Goal: Communication & Community: Answer question/provide support

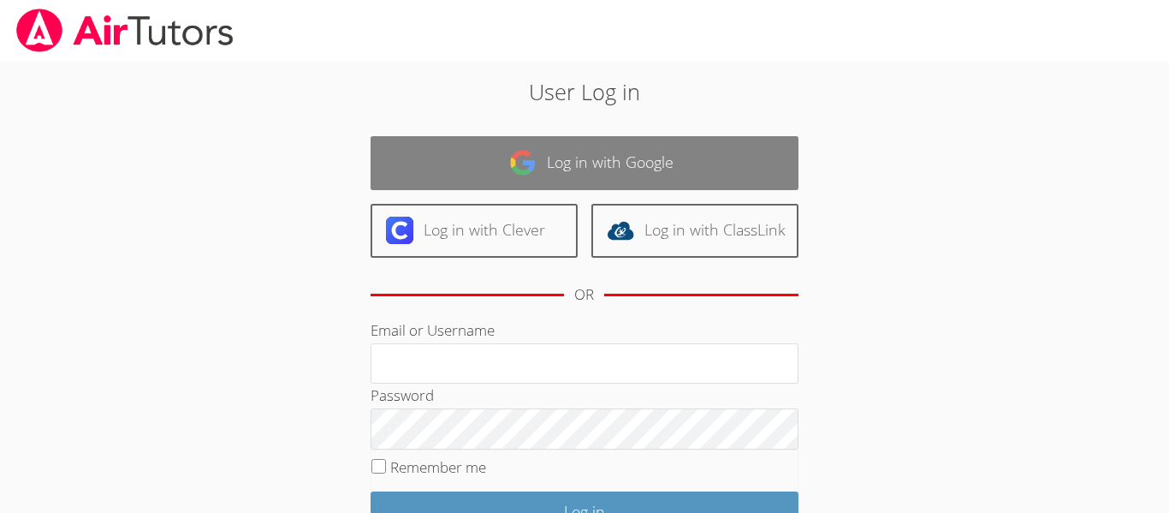
click at [646, 171] on link "Log in with Google" at bounding box center [585, 163] width 428 height 54
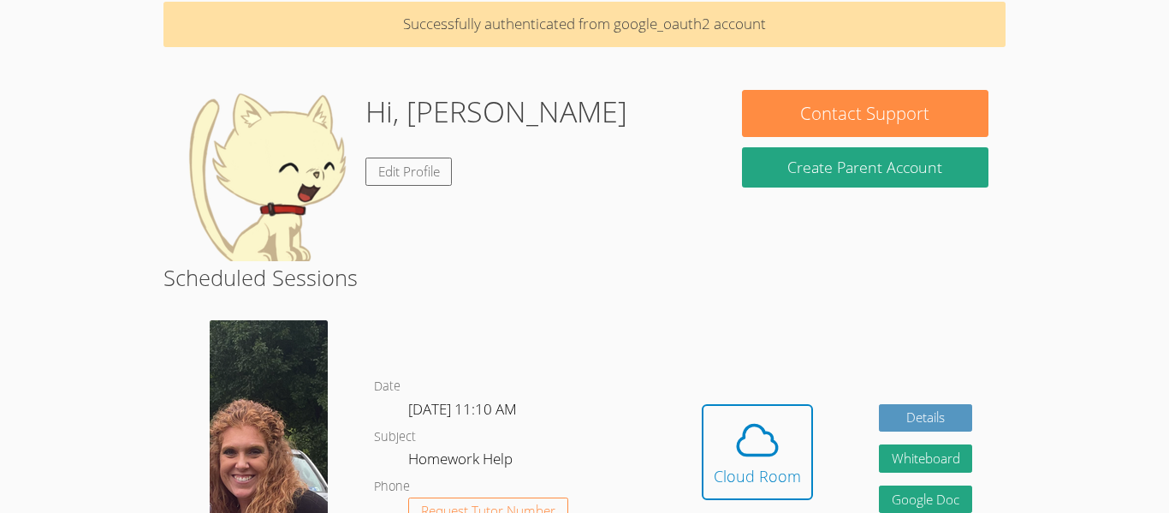
scroll to position [108, 0]
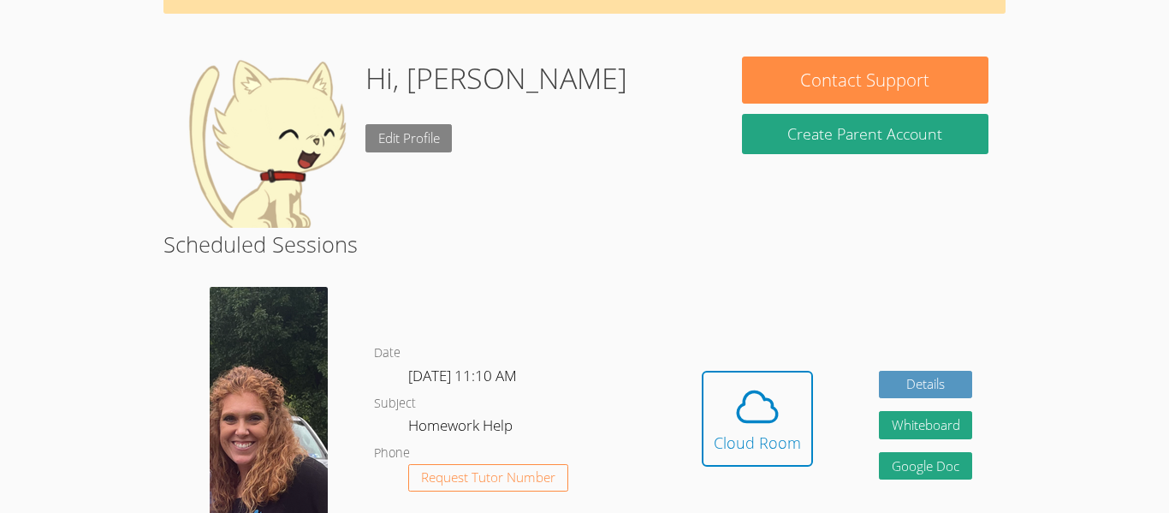
click at [403, 134] on link "Edit Profile" at bounding box center [409, 138] width 87 height 28
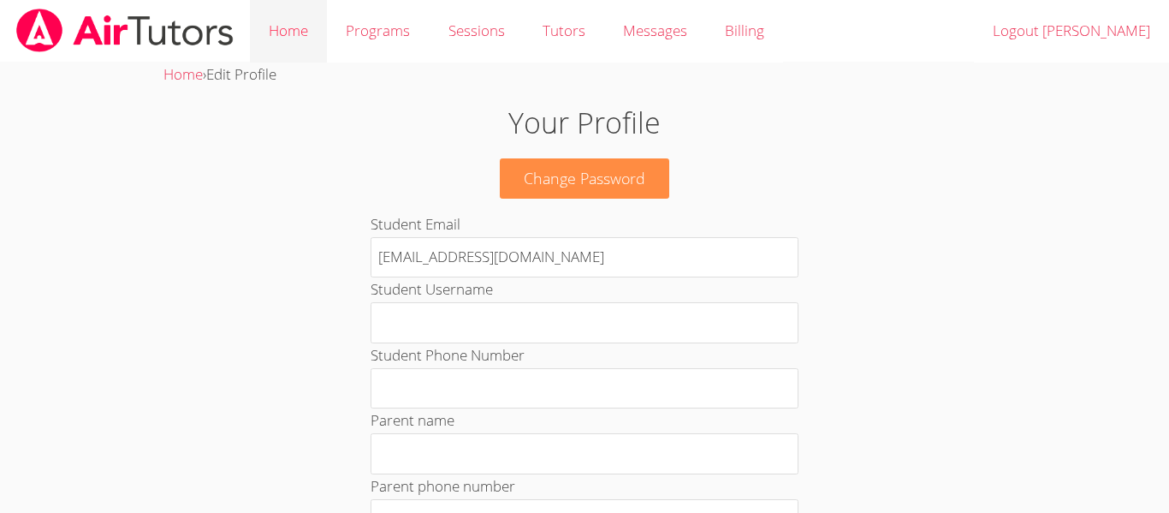
click at [285, 34] on link "Home" at bounding box center [288, 31] width 77 height 62
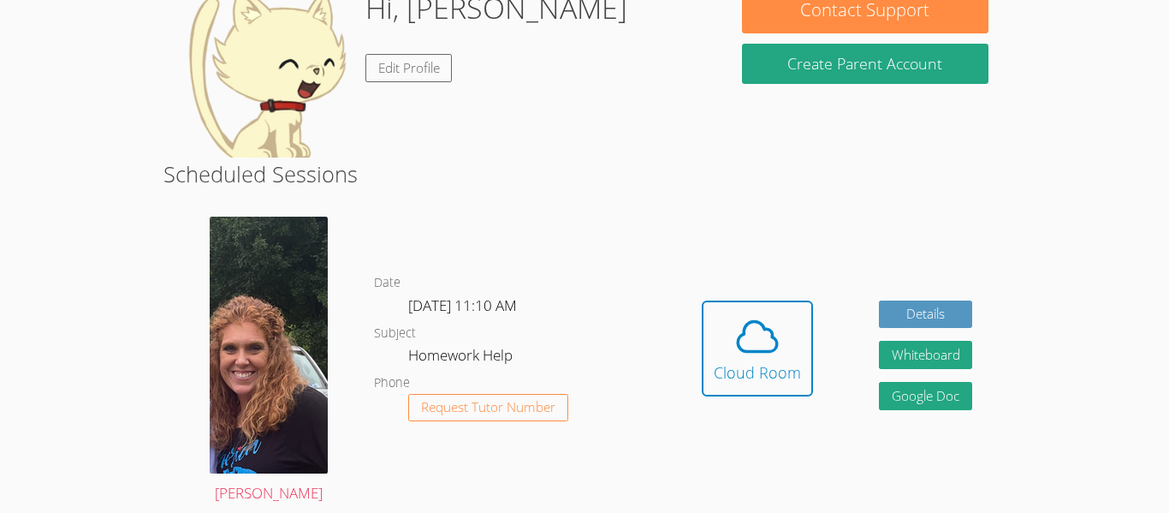
scroll to position [115, 0]
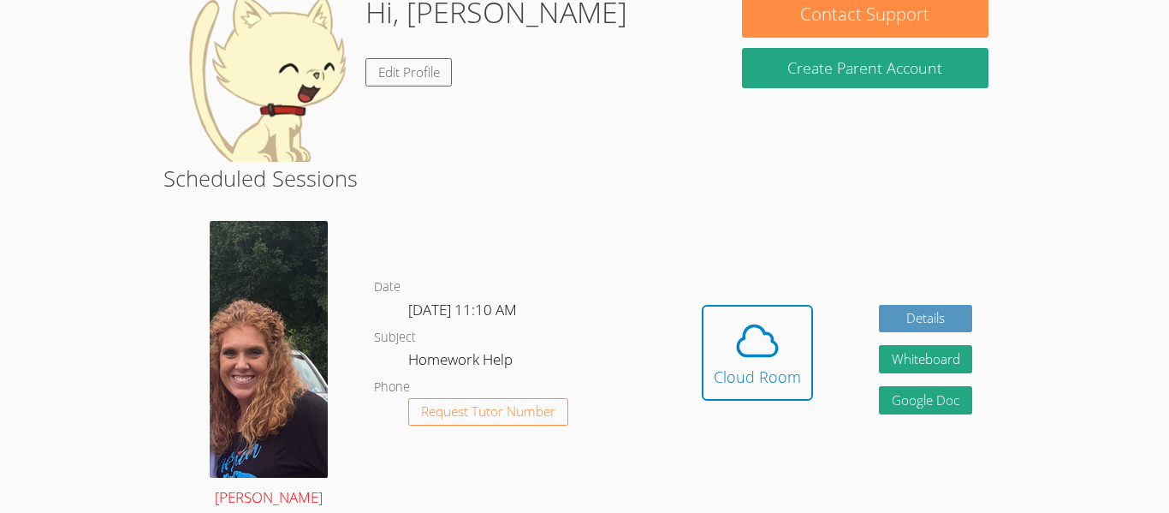
click at [217, 415] on img at bounding box center [269, 349] width 118 height 257
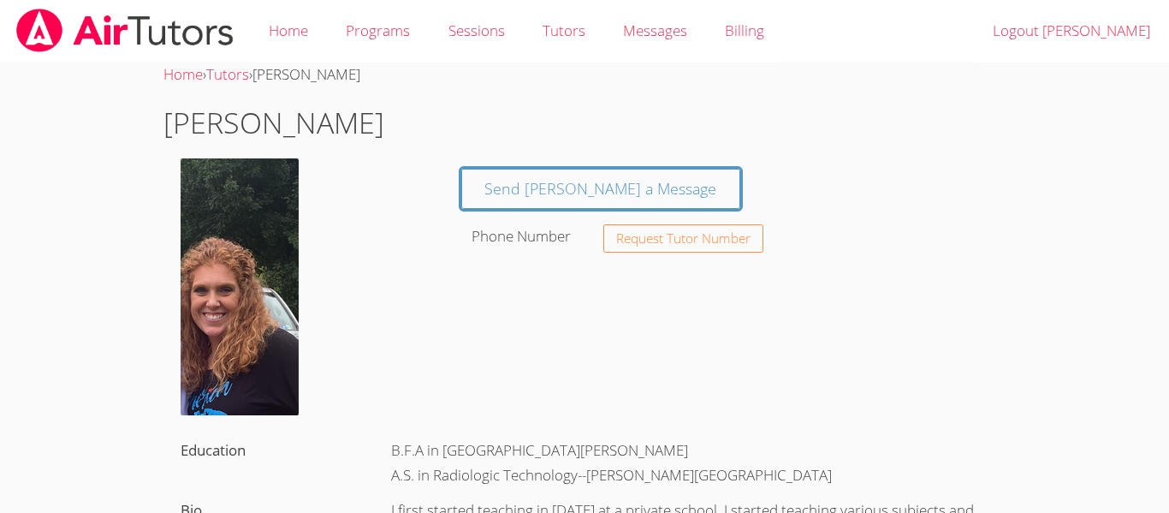
click at [273, 279] on img at bounding box center [240, 286] width 118 height 257
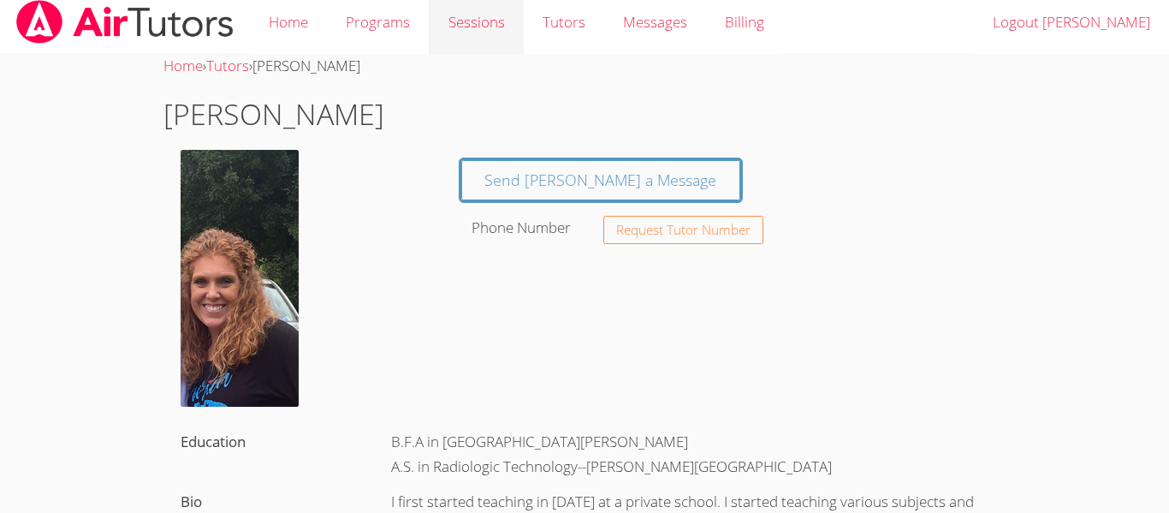
click at [470, 15] on link "Sessions" at bounding box center [476, 22] width 94 height 62
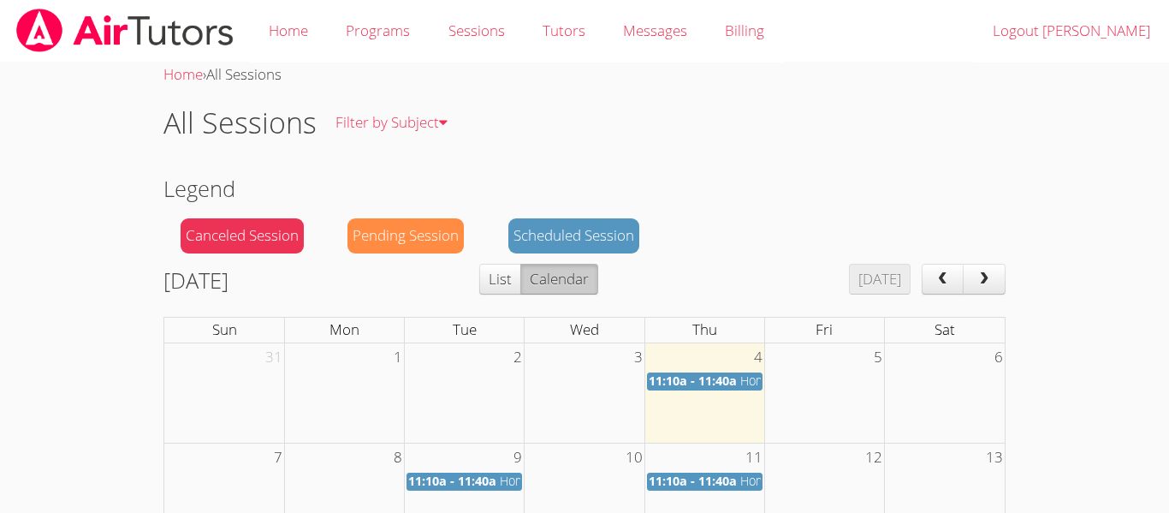
click at [704, 382] on span "11:10a - 11:40a" at bounding box center [693, 380] width 88 height 16
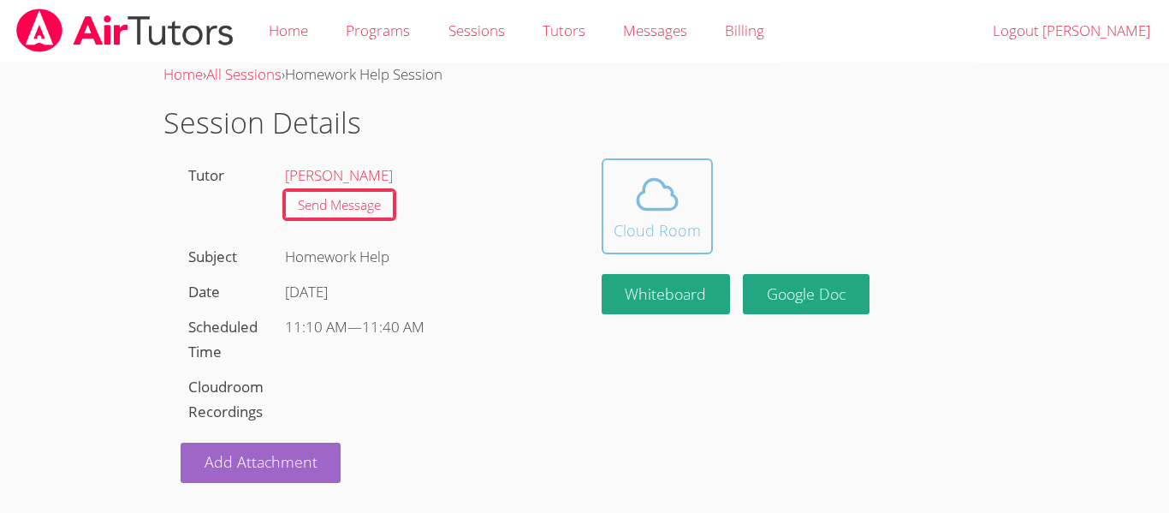
click at [666, 247] on button "Cloud Room" at bounding box center [657, 206] width 111 height 96
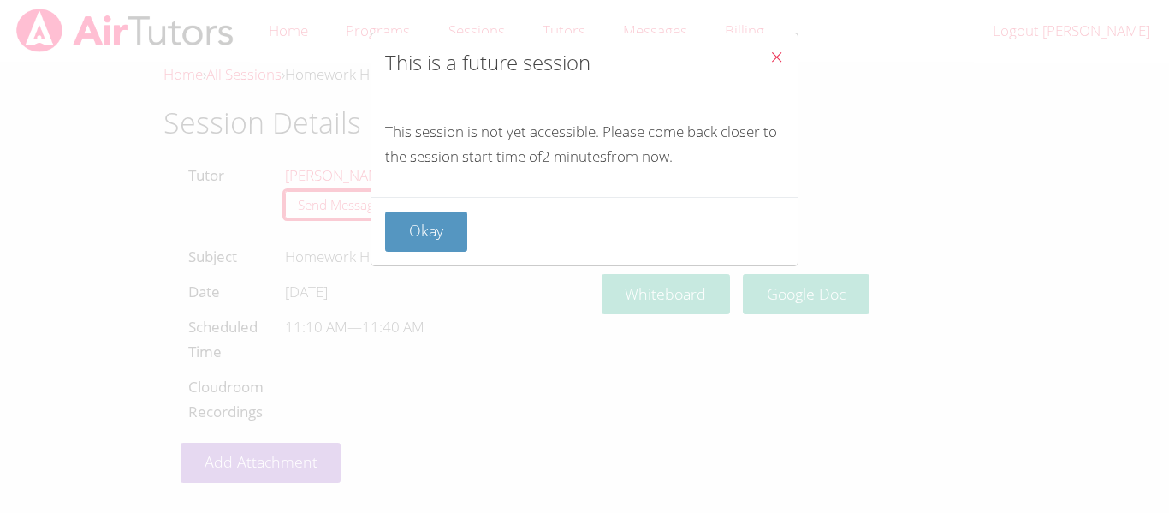
click at [780, 62] on icon "Close" at bounding box center [777, 57] width 15 height 15
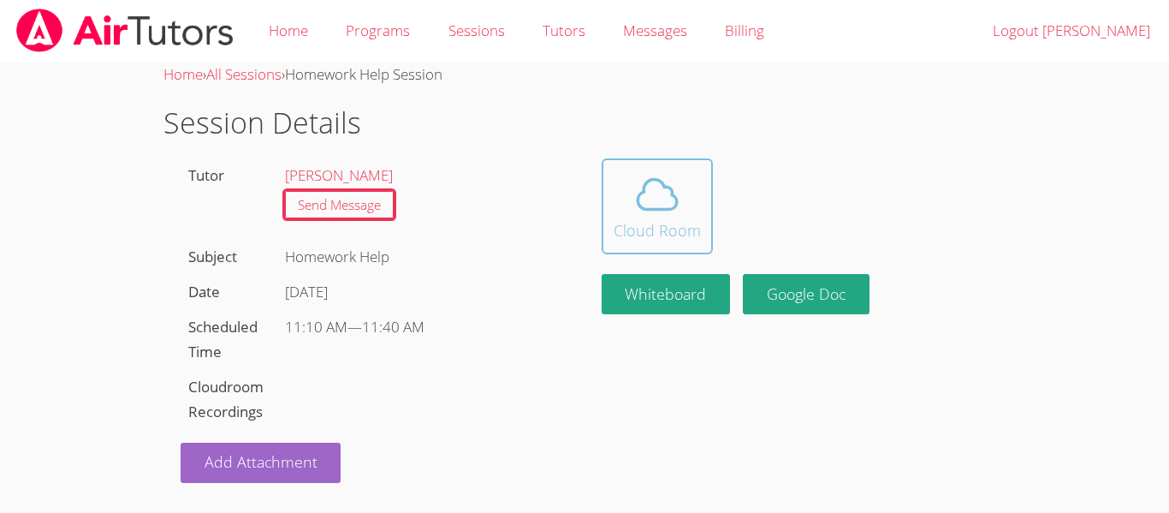
click at [656, 211] on icon at bounding box center [658, 194] width 48 height 48
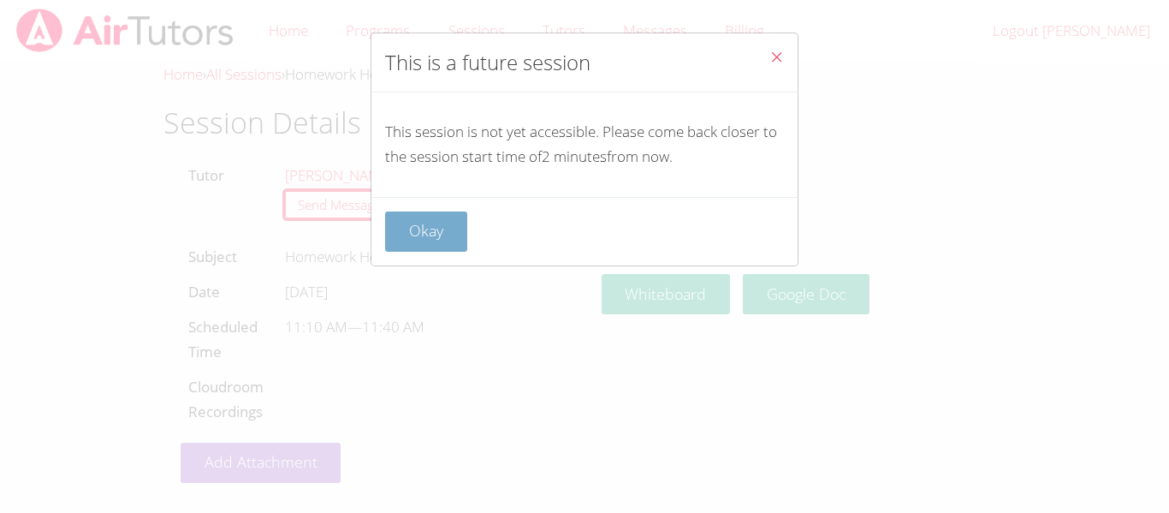
click at [457, 226] on button "Okay" at bounding box center [426, 231] width 82 height 40
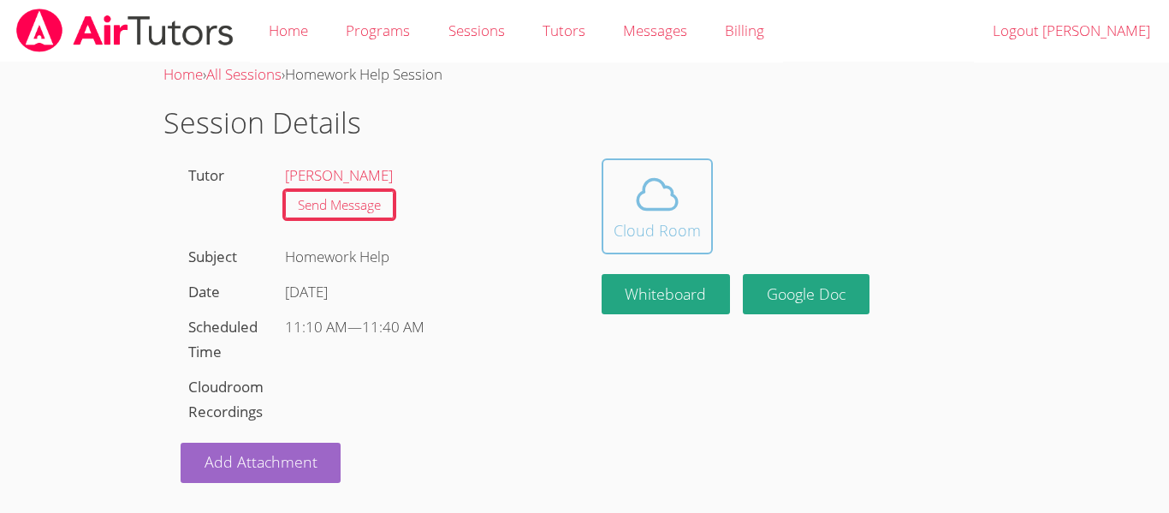
click at [689, 211] on span at bounding box center [657, 194] width 87 height 48
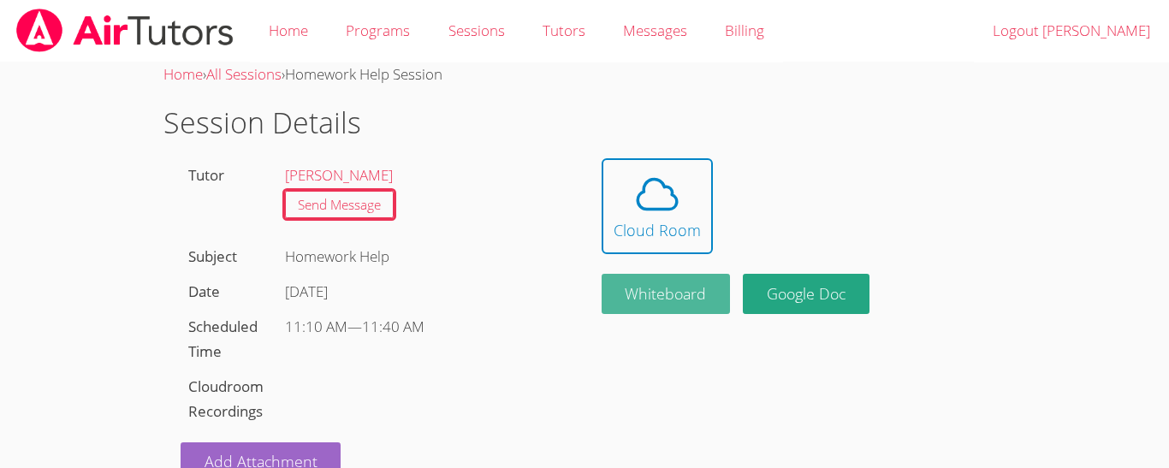
click at [681, 301] on button "Whiteboard" at bounding box center [666, 294] width 129 height 40
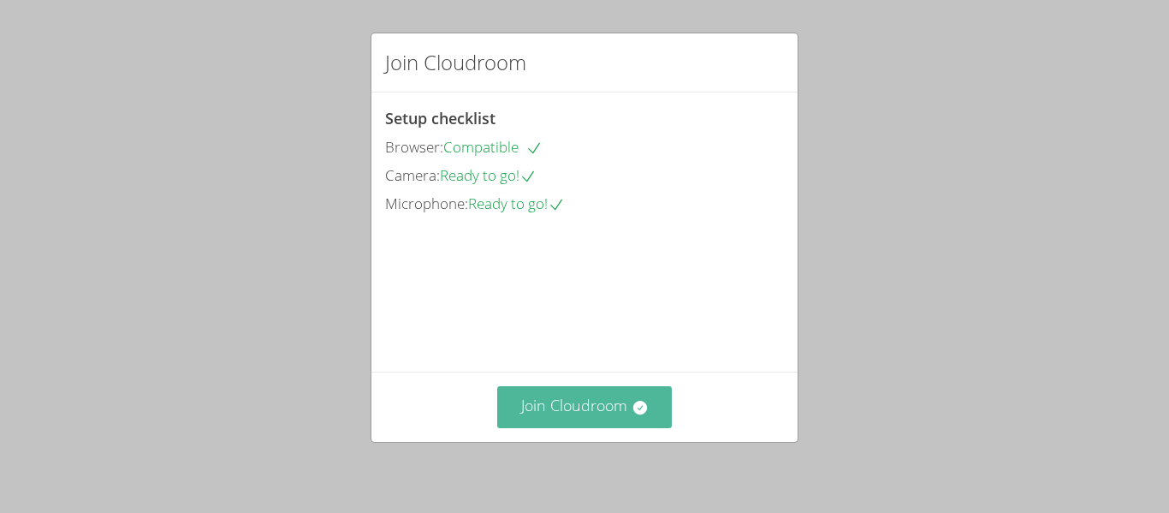
click at [586, 408] on button "Join Cloudroom" at bounding box center [585, 407] width 176 height 42
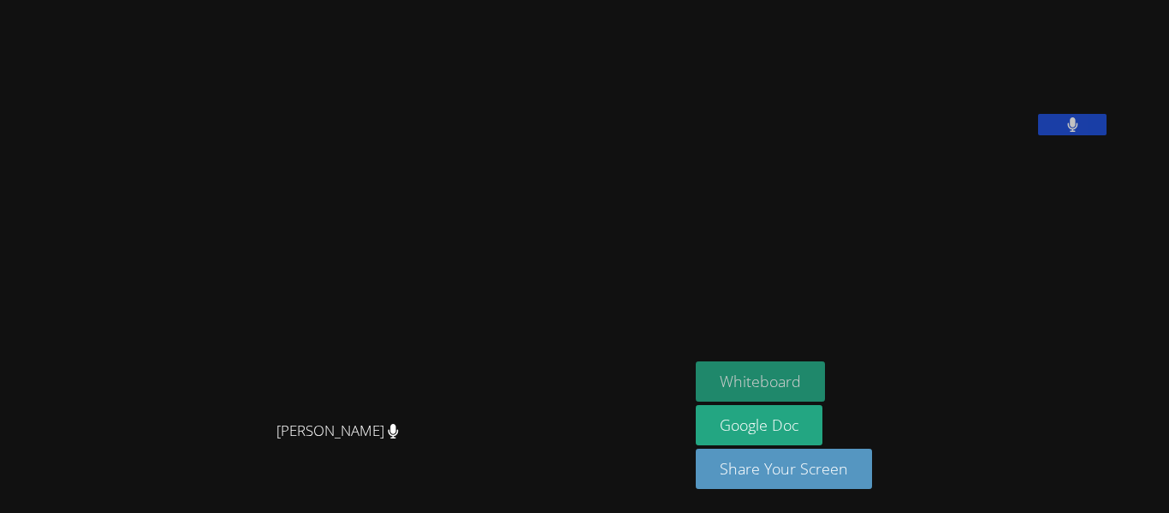
click at [825, 375] on button "Whiteboard" at bounding box center [760, 381] width 129 height 40
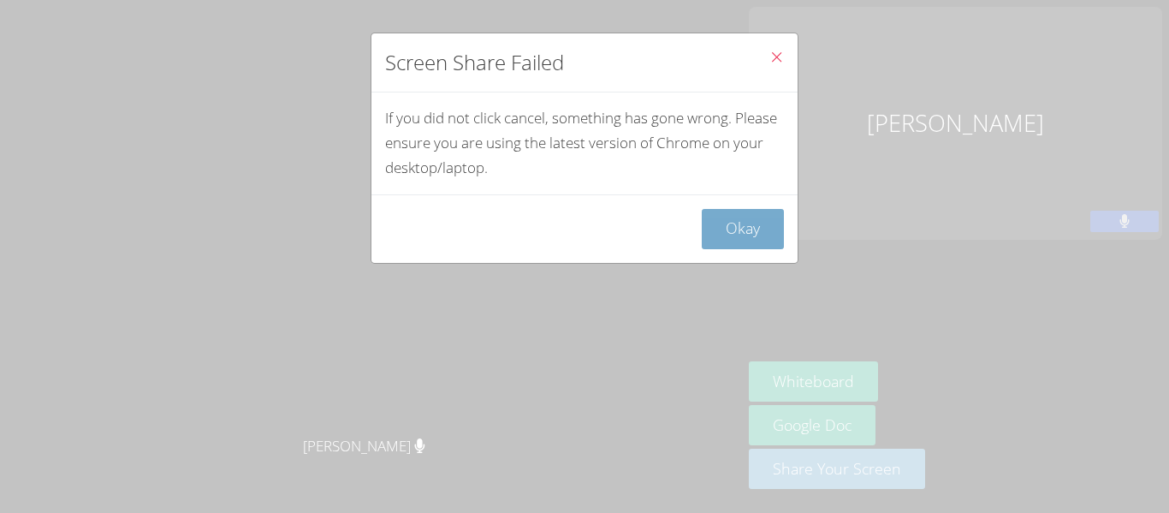
click at [764, 223] on button "Okay" at bounding box center [743, 229] width 82 height 40
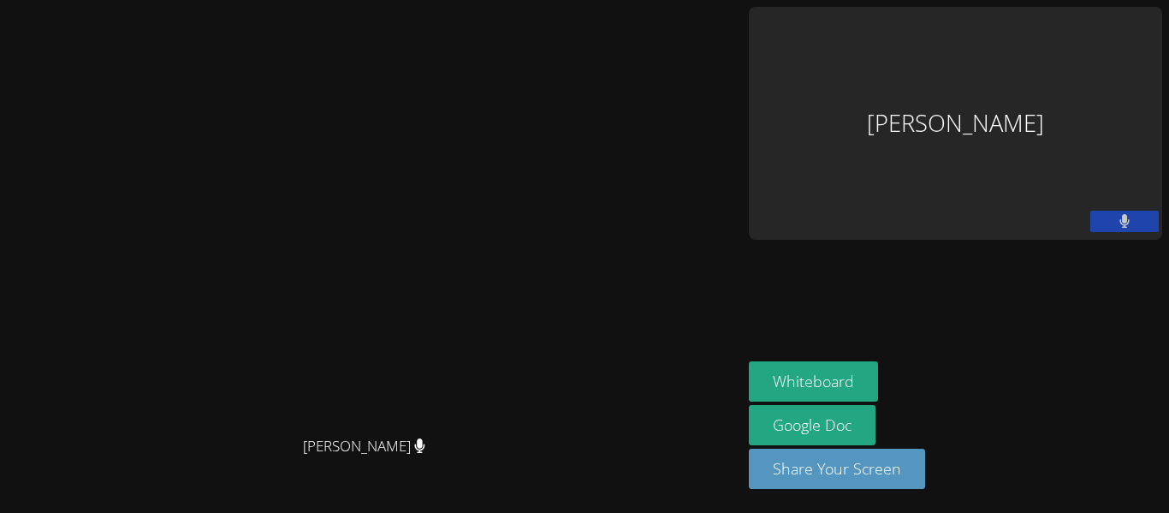
click at [1006, 65] on div "Paul Schwarz" at bounding box center [956, 123] width 414 height 233
click at [925, 489] on button "Share Your Screen" at bounding box center [837, 469] width 176 height 40
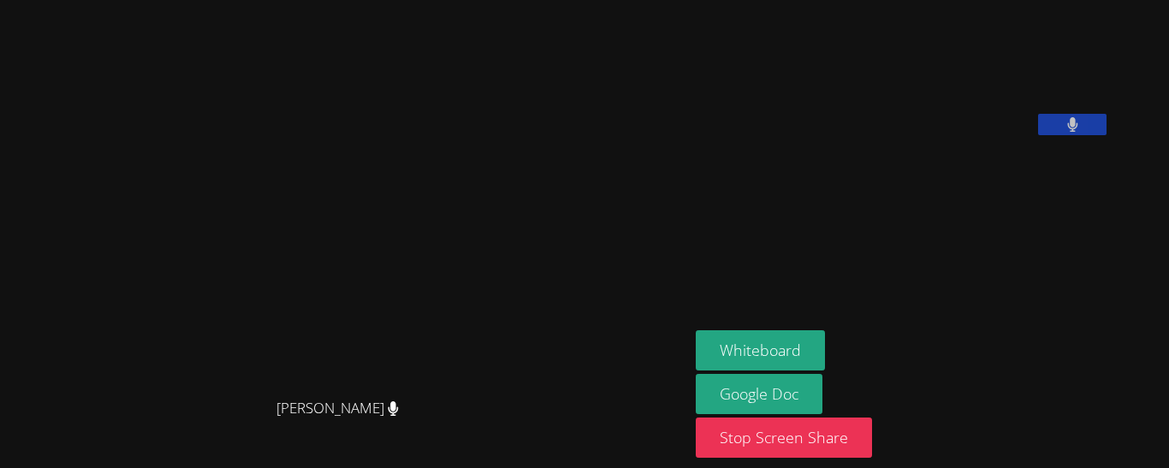
click at [953, 135] on video at bounding box center [824, 71] width 257 height 128
click at [820, 368] on button "Whiteboard" at bounding box center [760, 350] width 129 height 40
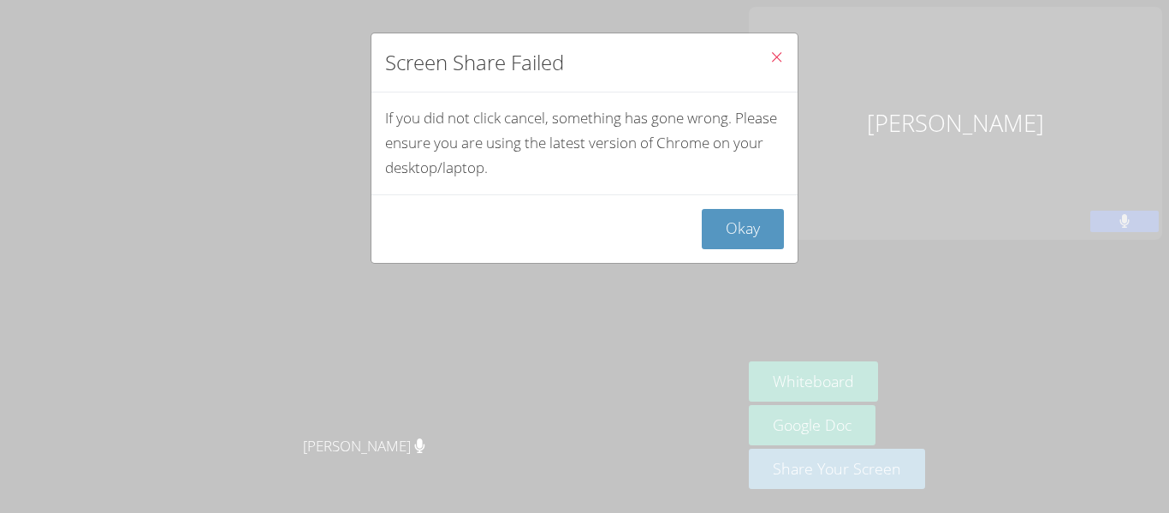
click at [781, 57] on icon "Close" at bounding box center [777, 57] width 15 height 15
click at [775, 55] on icon "Close" at bounding box center [777, 57] width 15 height 15
click at [741, 237] on button "Okay" at bounding box center [743, 229] width 82 height 40
